Goal: Information Seeking & Learning: Learn about a topic

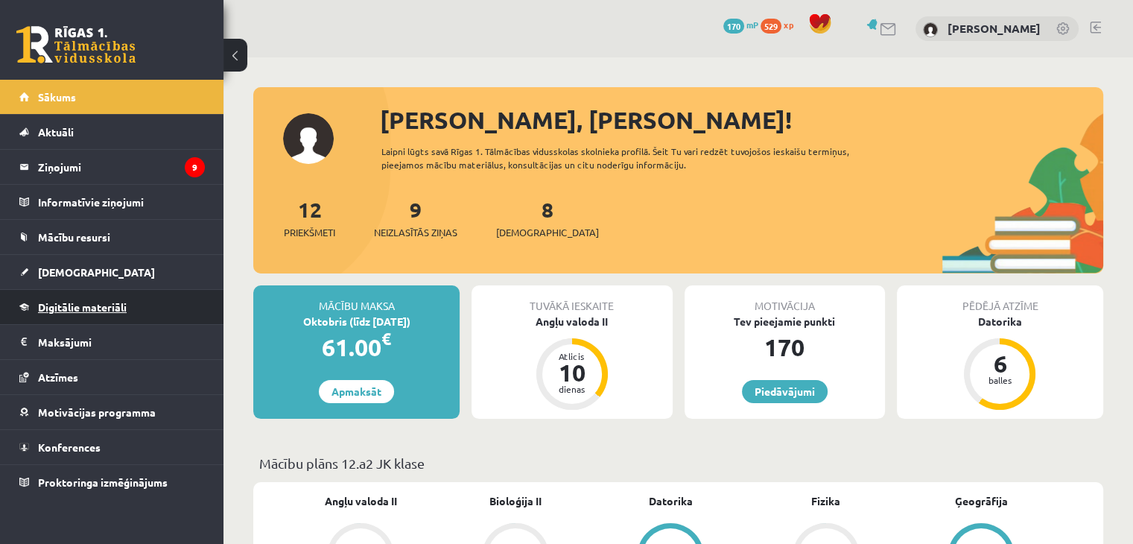
click at [75, 302] on span "Digitālie materiāli" at bounding box center [82, 306] width 89 height 13
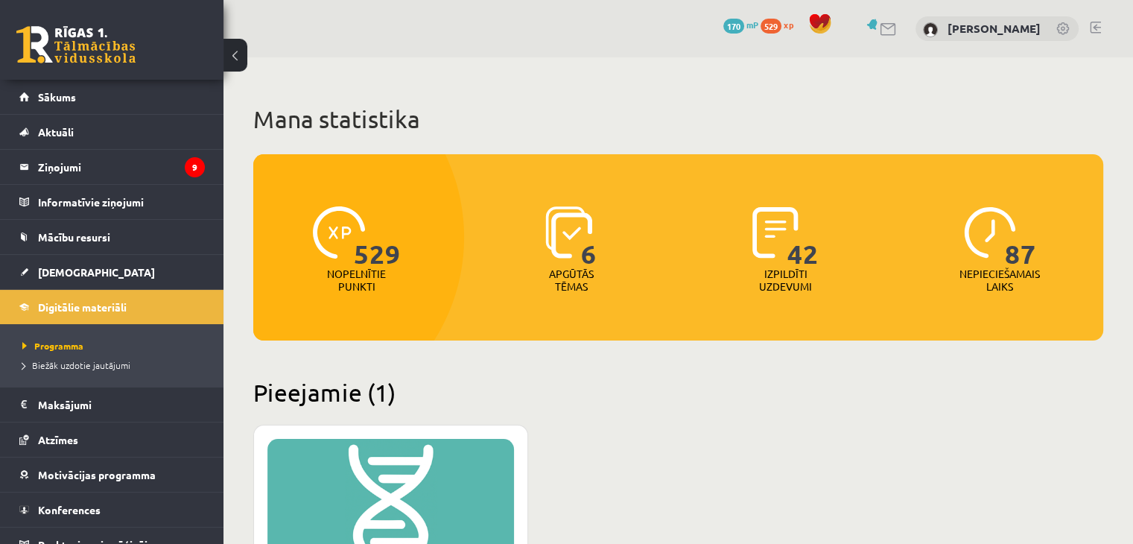
scroll to position [283, 0]
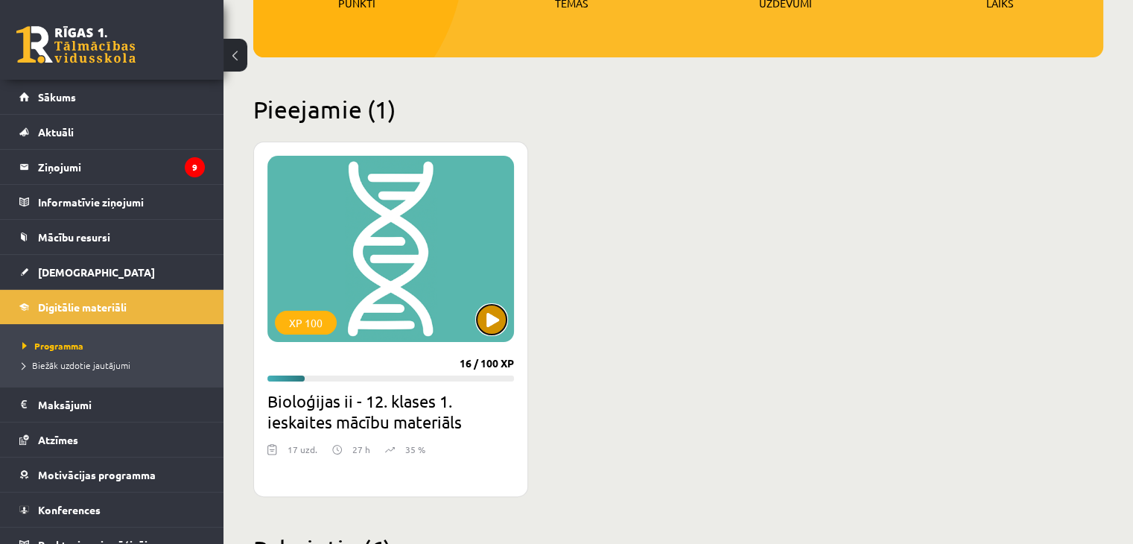
click at [497, 323] on button at bounding box center [492, 320] width 30 height 30
click at [489, 302] on div "XP 100" at bounding box center [390, 249] width 247 height 186
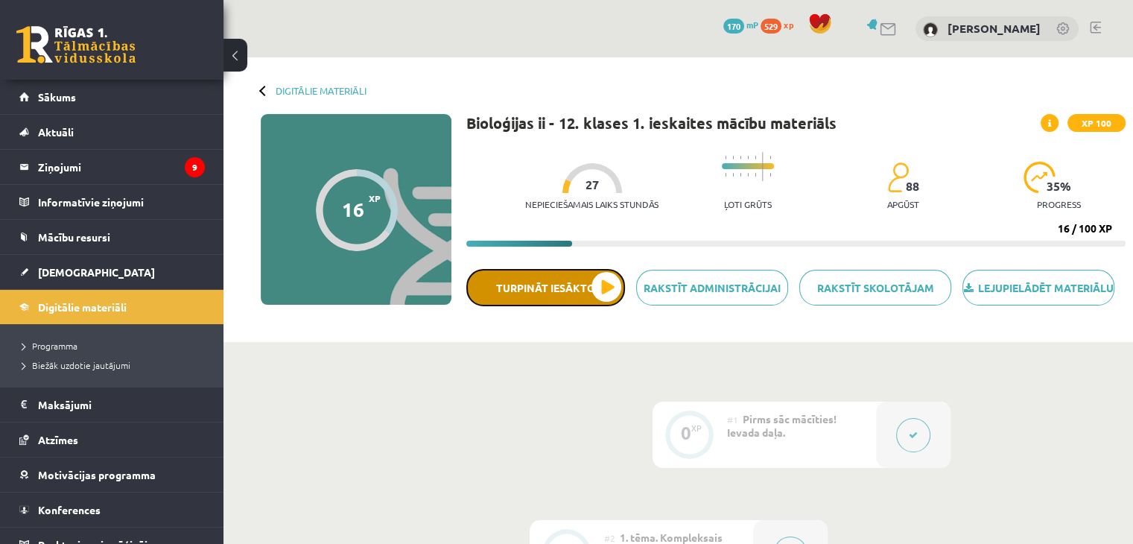
click at [608, 300] on button "Turpināt iesākto" at bounding box center [545, 287] width 159 height 37
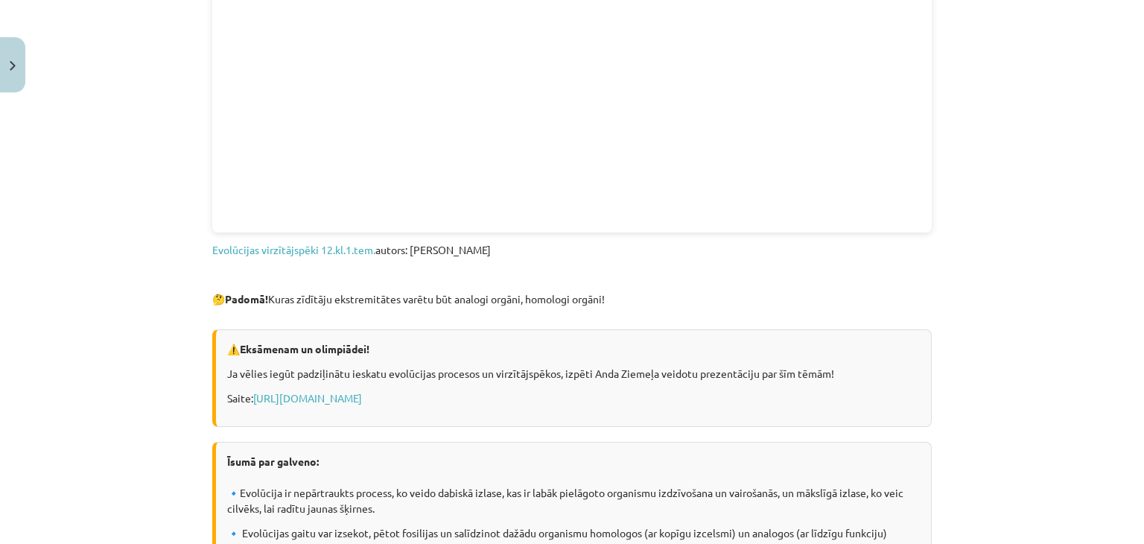
scroll to position [997, 0]
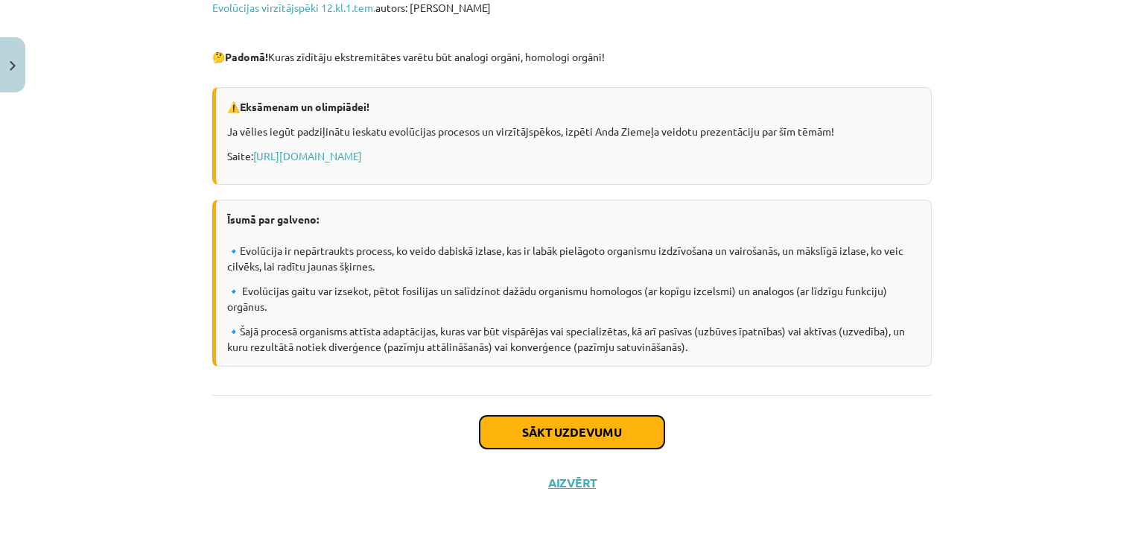
click at [503, 416] on button "Sākt uzdevumu" at bounding box center [572, 432] width 185 height 33
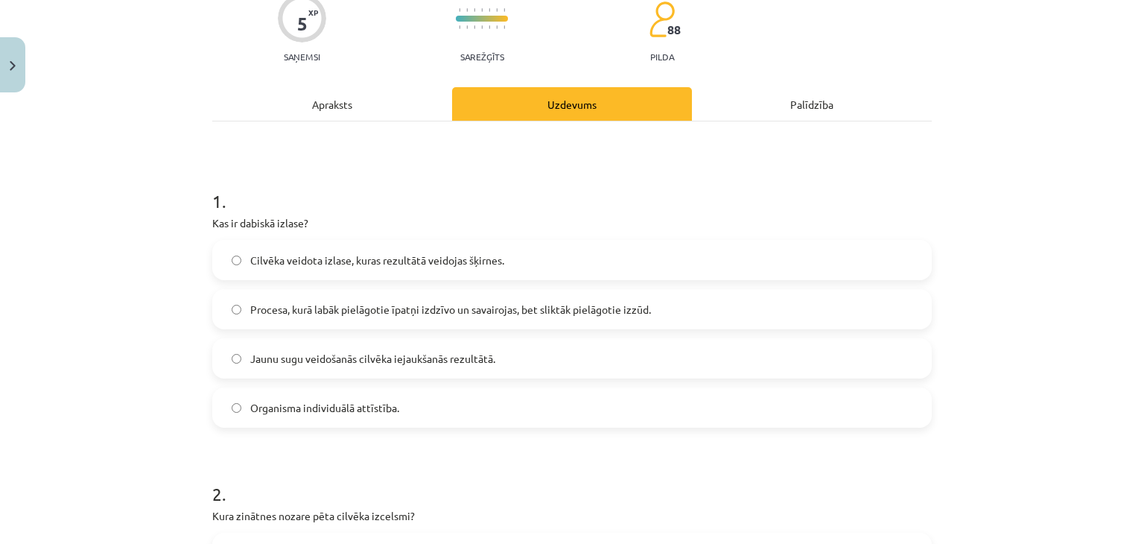
scroll to position [134, 0]
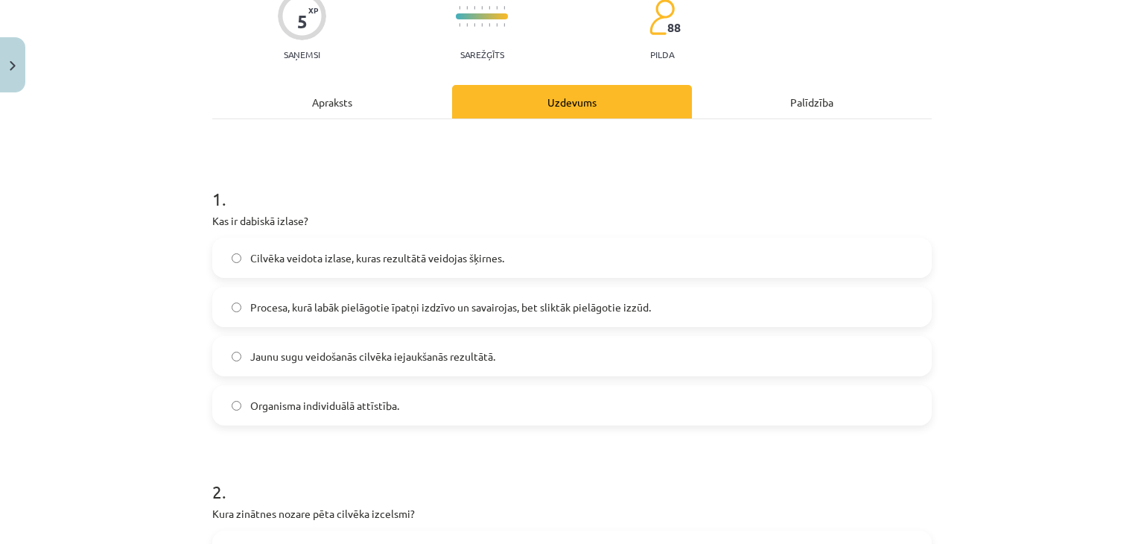
click at [544, 305] on span "Procesa, kurā labāk pielāgotie īpatņi izdzīvo un savairojas, bet sliktāk pielāg…" at bounding box center [450, 307] width 401 height 16
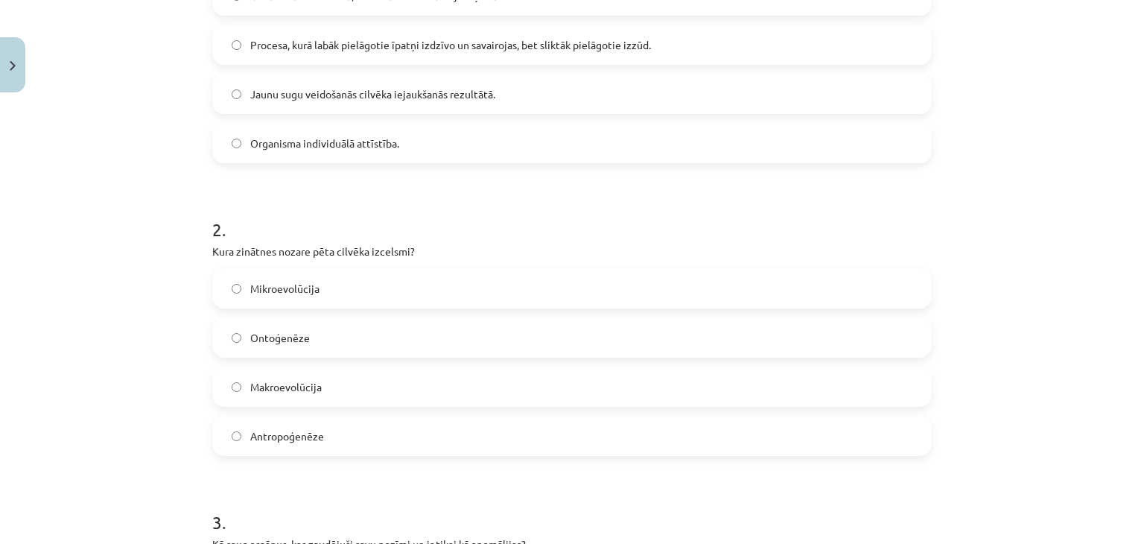
scroll to position [402, 0]
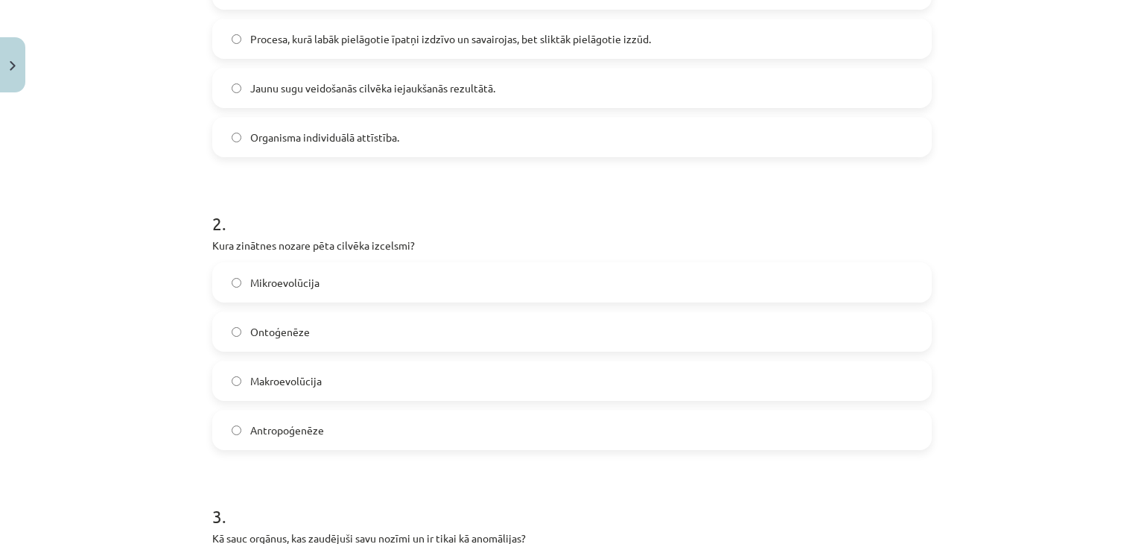
click at [257, 422] on span "Antropoģenēze" at bounding box center [287, 430] width 74 height 16
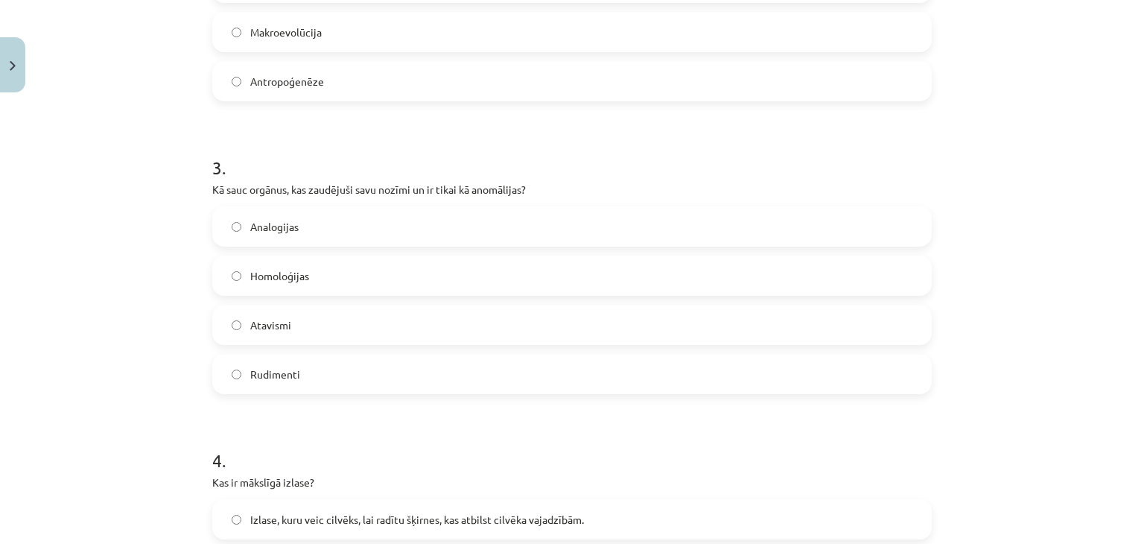
scroll to position [760, 0]
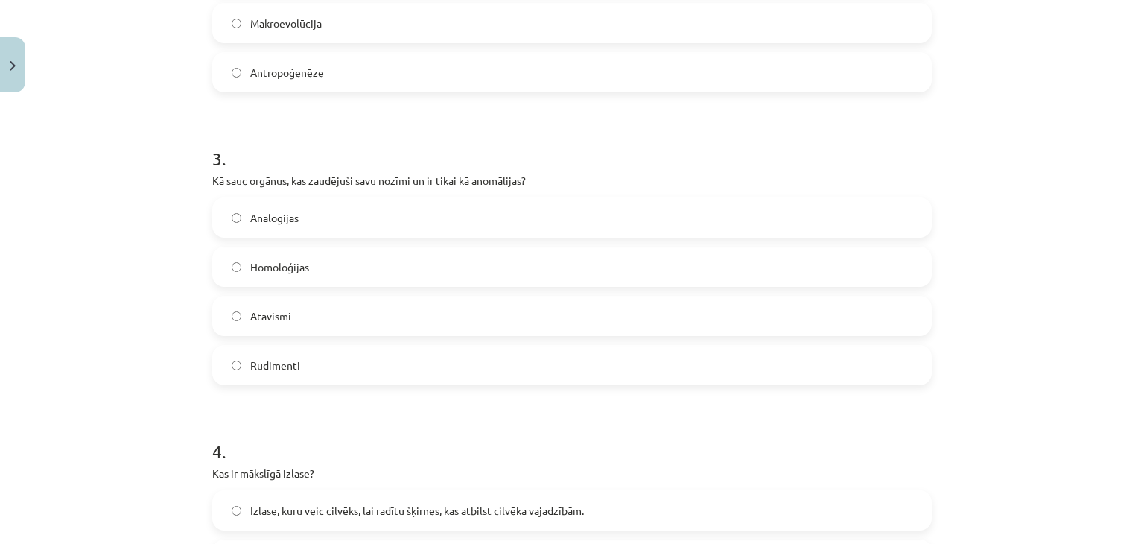
click at [325, 224] on label "Analogijas" at bounding box center [572, 217] width 716 height 37
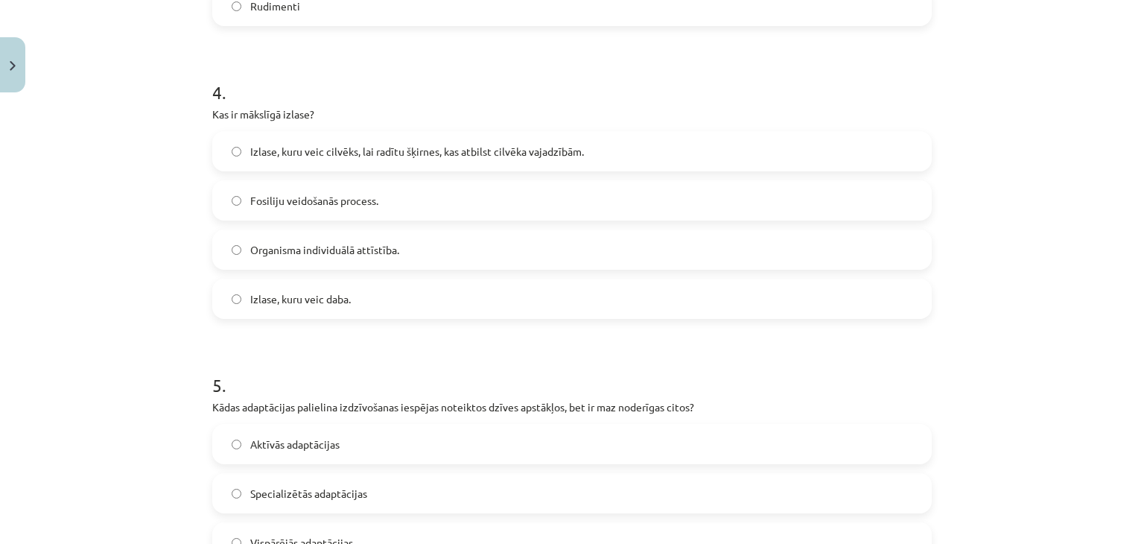
scroll to position [1119, 0]
click at [350, 165] on label "Izlase, kuru veic cilvēks, lai radītu šķirnes, kas atbilst cilvēka vajadzībām." at bounding box center [572, 150] width 716 height 37
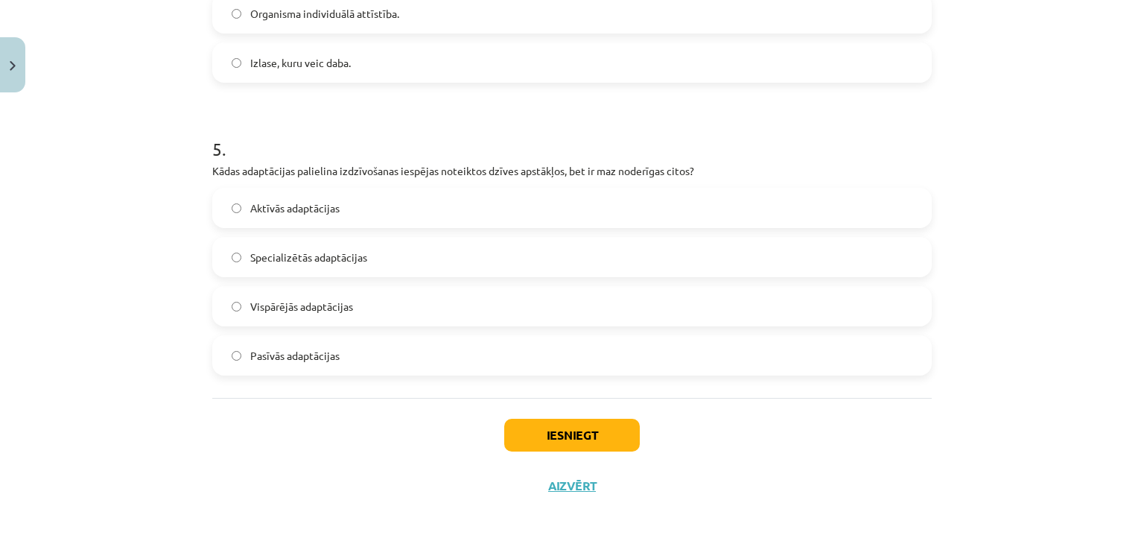
scroll to position [1358, 0]
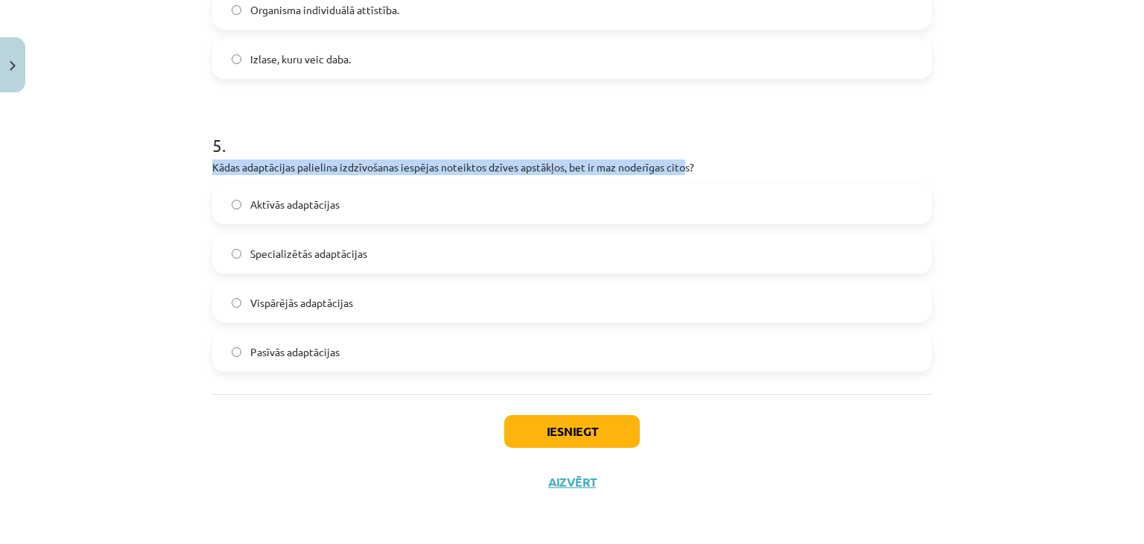
drag, startPoint x: 683, startPoint y: 165, endPoint x: 390, endPoint y: 153, distance: 293.6
click at [390, 153] on div "5 . Kādas adaptācijas palielina izdzīvošanas iespējas noteiktos dzīves apstākļo…" at bounding box center [571, 240] width 719 height 263
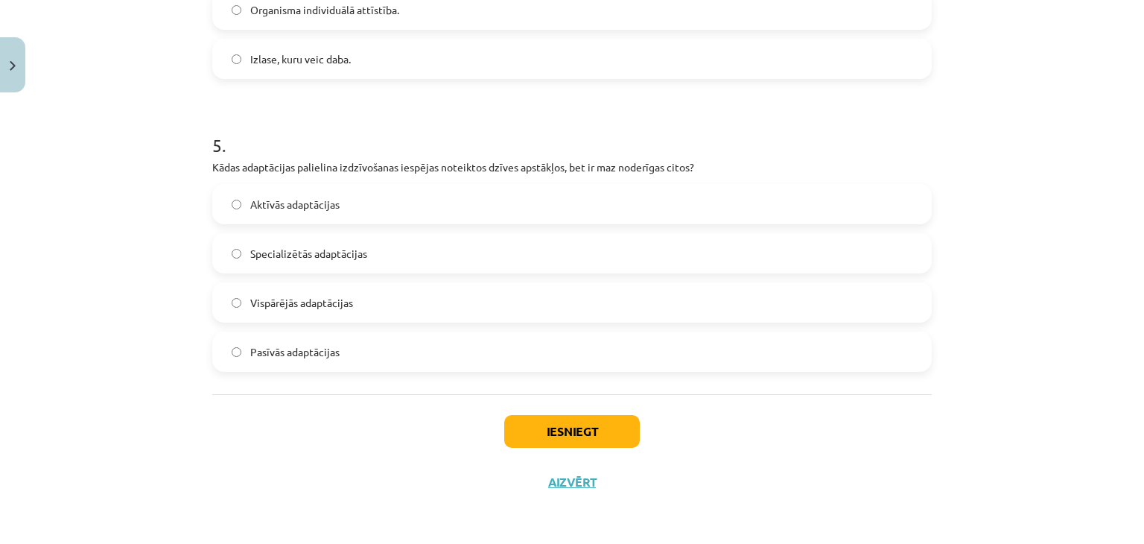
drag, startPoint x: 734, startPoint y: 168, endPoint x: 647, endPoint y: 118, distance: 99.8
click at [647, 118] on h1 "5 ." at bounding box center [571, 132] width 719 height 46
drag, startPoint x: 321, startPoint y: 258, endPoint x: 235, endPoint y: 245, distance: 87.3
click at [235, 245] on label "Specializētās adaptācijas" at bounding box center [572, 253] width 716 height 37
click at [4, 71] on button "Close" at bounding box center [12, 64] width 25 height 55
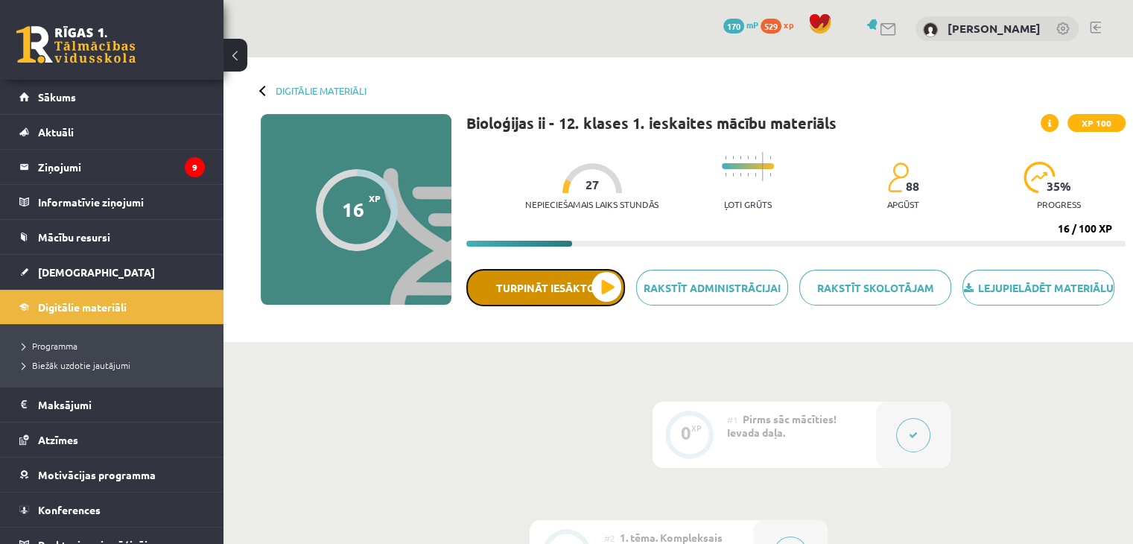
click at [611, 306] on button "Turpināt iesākto" at bounding box center [545, 287] width 159 height 37
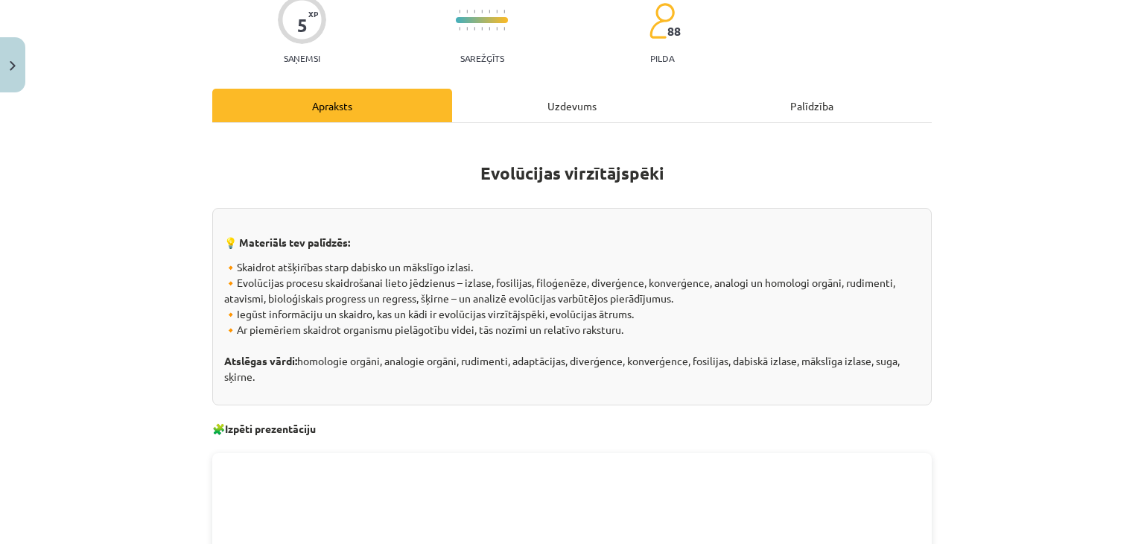
scroll to position [130, 0]
click at [1087, 55] on div "Mācību tēma: Bioloģijas ii - 12. klases 1. ieskaites mācību materiāls #7 6. tēm…" at bounding box center [572, 272] width 1144 height 544
